Goal: Task Accomplishment & Management: Manage account settings

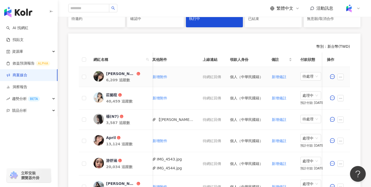
scroll to position [0, 257]
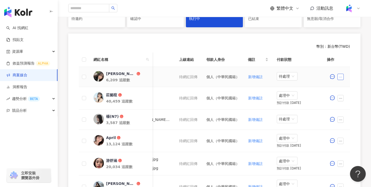
click at [341, 77] on icon "ellipsis" at bounding box center [341, 77] width 4 height 4
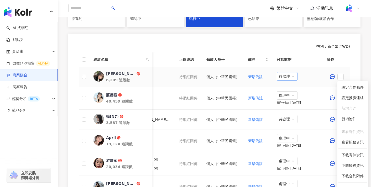
click at [290, 74] on span "待處理" at bounding box center [287, 77] width 17 height 8
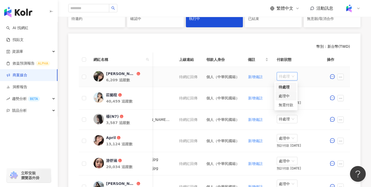
click at [286, 97] on div "處理中" at bounding box center [286, 96] width 15 height 6
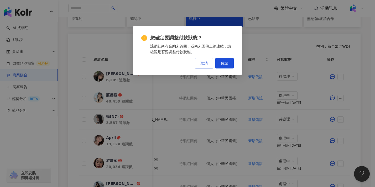
click at [208, 63] on span "取消" at bounding box center [203, 63] width 7 height 4
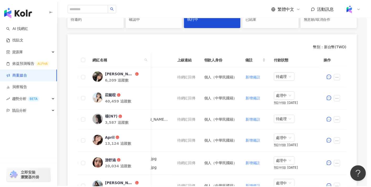
scroll to position [0, 253]
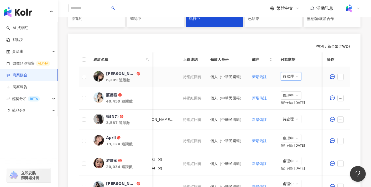
click at [284, 76] on span "待處理" at bounding box center [291, 77] width 17 height 8
click at [287, 97] on div "處理中" at bounding box center [290, 96] width 15 height 6
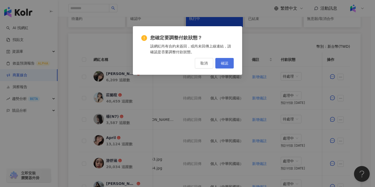
click at [223, 63] on span "確認" at bounding box center [224, 63] width 7 height 4
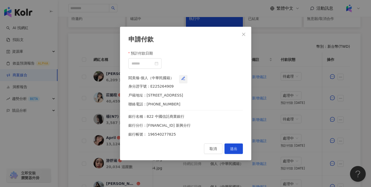
click at [185, 79] on icon "button" at bounding box center [183, 78] width 4 height 4
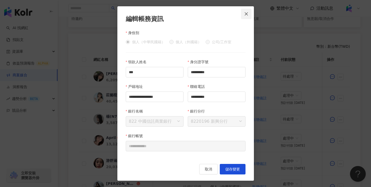
click at [244, 12] on span "Close" at bounding box center [246, 14] width 11 height 4
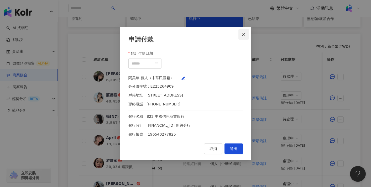
click at [245, 32] on icon "close" at bounding box center [244, 34] width 4 height 4
